Goal: Information Seeking & Learning: Learn about a topic

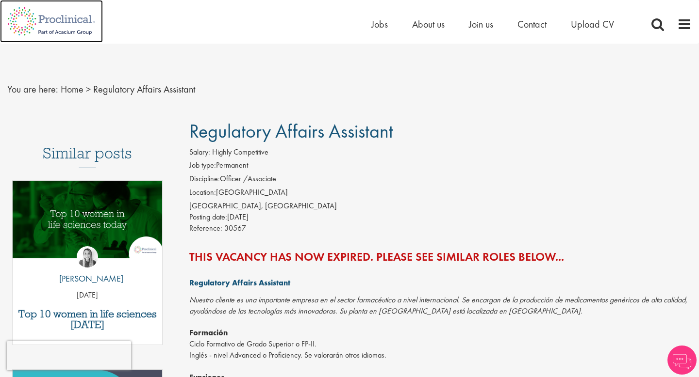
click at [75, 23] on img at bounding box center [51, 21] width 103 height 43
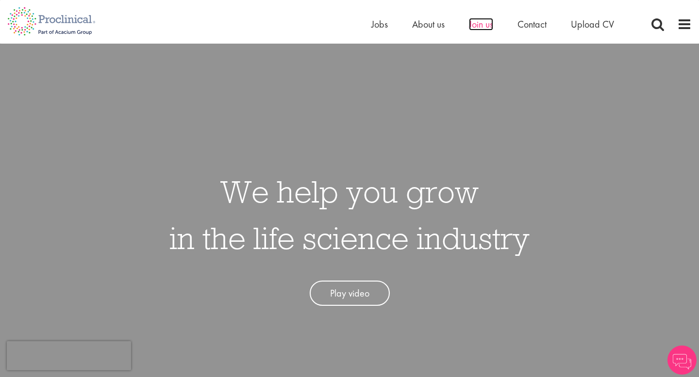
click at [483, 24] on span "Join us" at bounding box center [481, 24] width 24 height 13
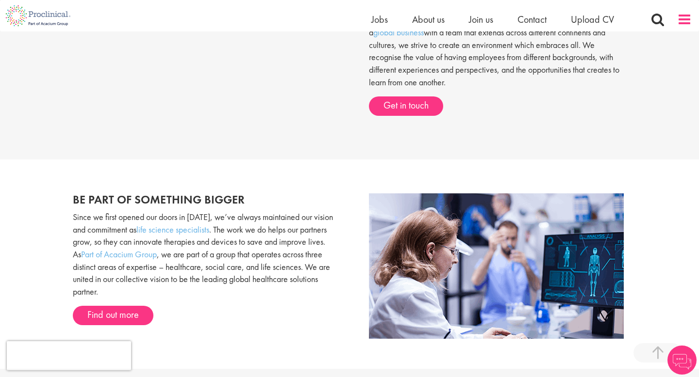
click at [683, 16] on span at bounding box center [684, 19] width 15 height 15
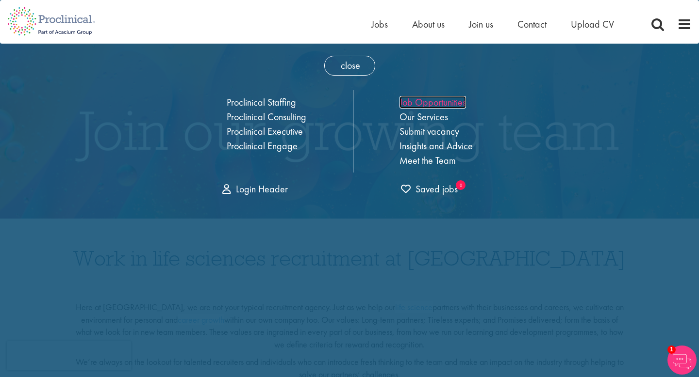
click at [465, 103] on link "Job Opportunities" at bounding box center [432, 102] width 66 height 13
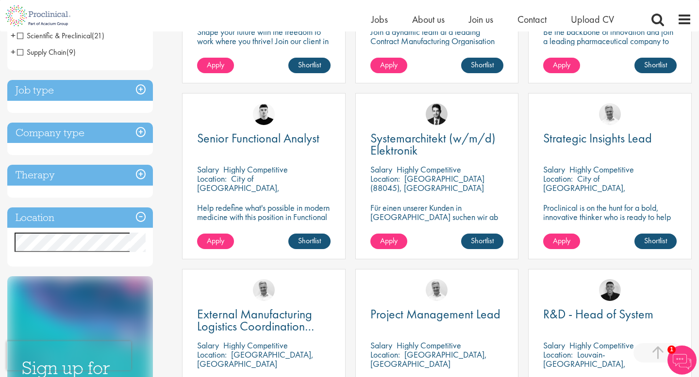
scroll to position [308, 0]
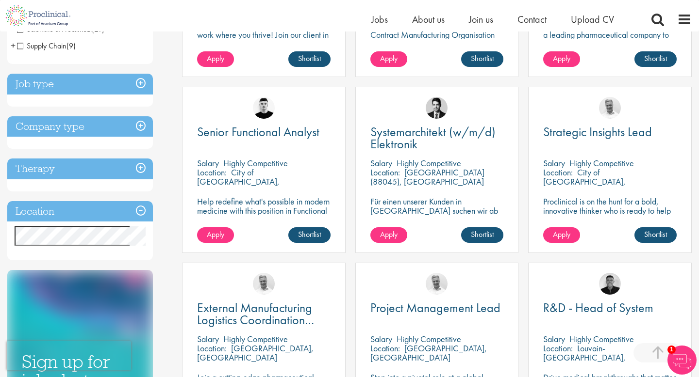
click at [141, 211] on h3 "Location" at bounding box center [80, 211] width 146 height 21
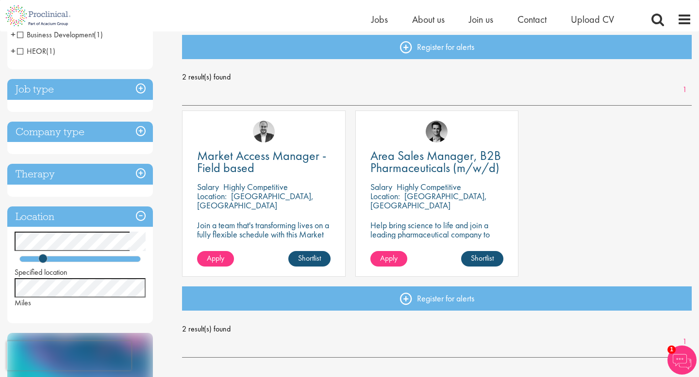
scroll to position [104, 0]
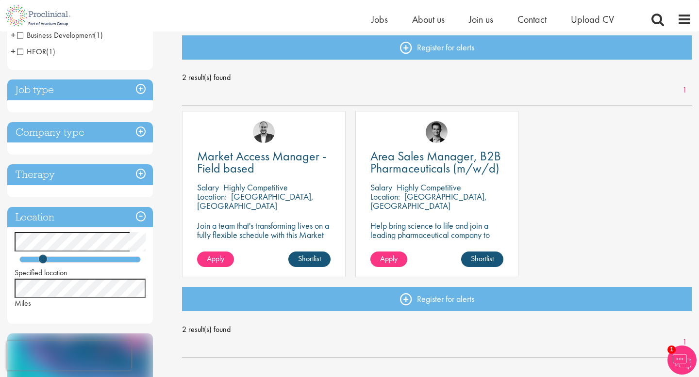
click at [69, 259] on div at bounding box center [79, 260] width 121 height 6
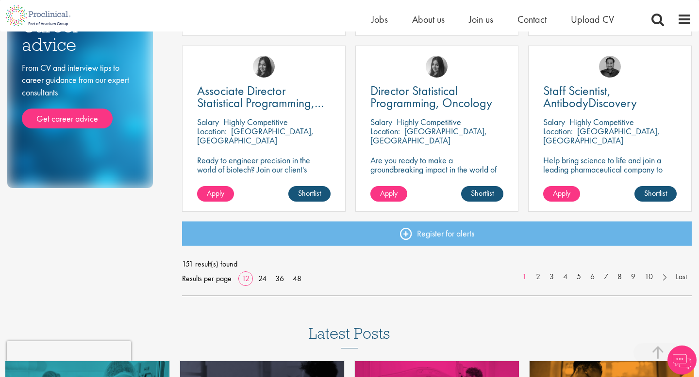
scroll to position [704, 0]
